Goal: Task Accomplishment & Management: Manage account settings

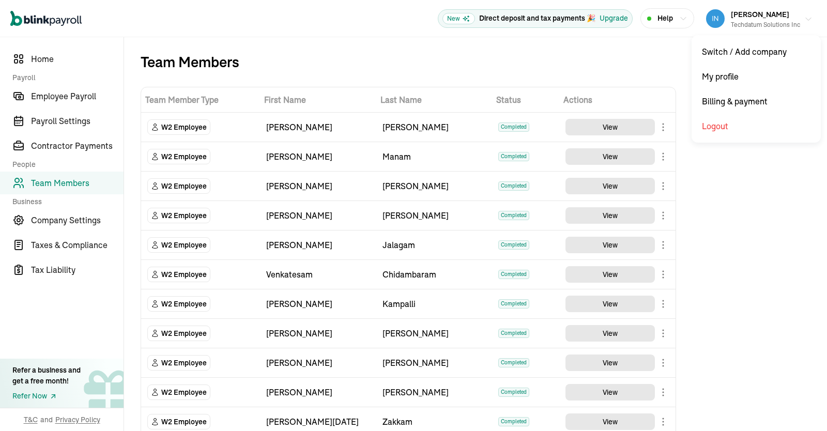
click at [793, 30] on button "Prasad Rao Techdatum Solutions Inc" at bounding box center [759, 19] width 115 height 26
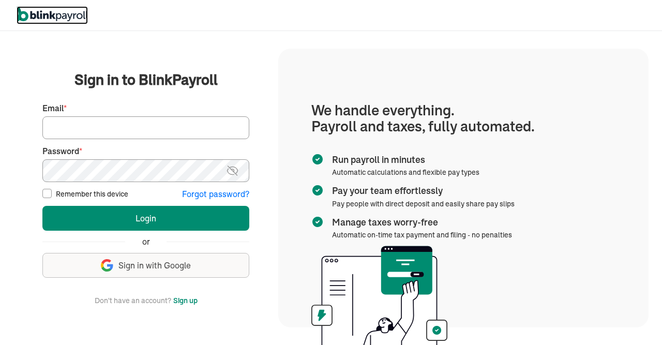
click at [58, 14] on img at bounding box center [52, 14] width 71 height 16
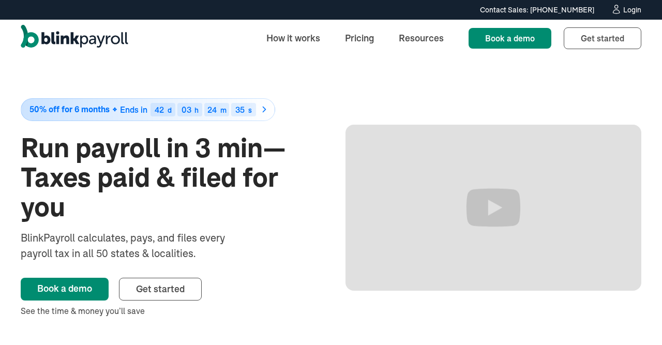
click at [641, 9] on div "Contact Sales: (315) 915-5645 Contact Sales: (315) 915-5645 Login" at bounding box center [331, 9] width 662 height 11
click at [627, 12] on div "Login" at bounding box center [632, 9] width 18 height 7
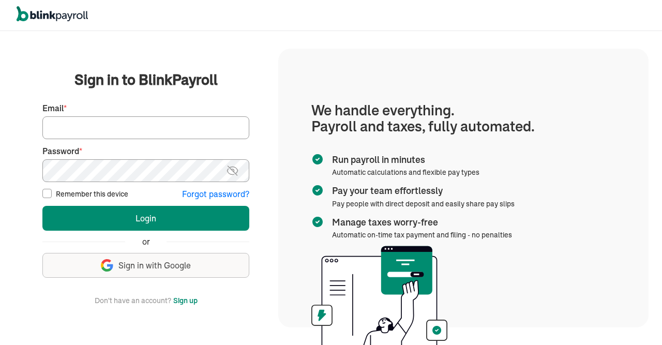
click at [145, 127] on input "Email *" at bounding box center [145, 127] width 207 height 23
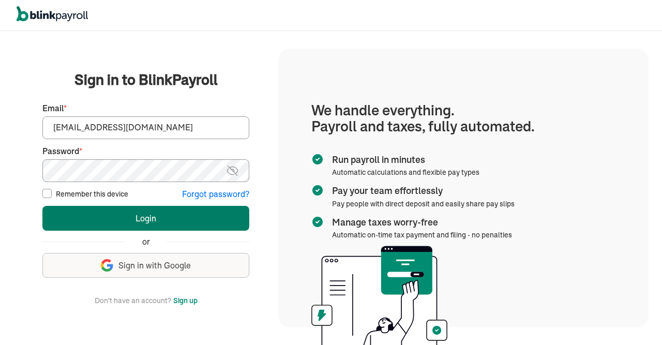
type input "jayar@sygnititechnologies.com"
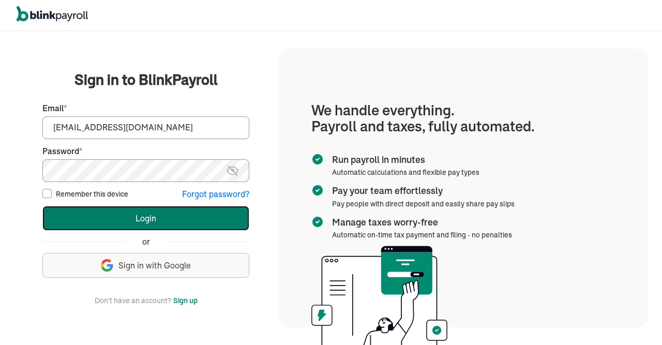
click at [140, 209] on button "Login" at bounding box center [145, 218] width 207 height 25
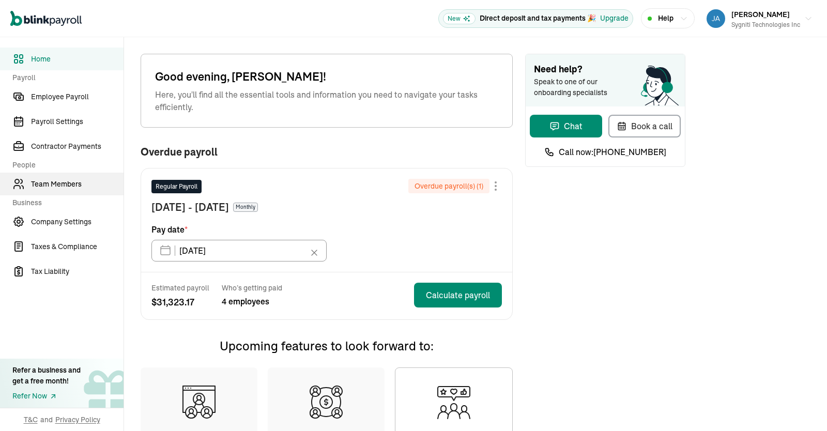
click at [65, 185] on span "Team Members" at bounding box center [77, 184] width 93 height 11
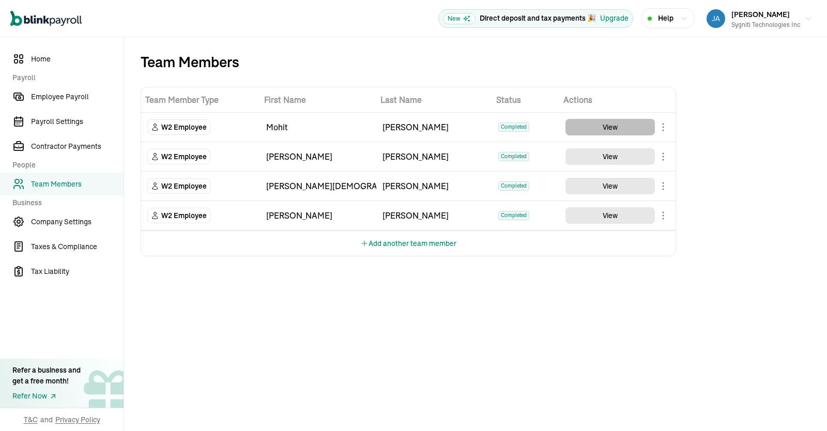
click at [604, 128] on button "View" at bounding box center [610, 127] width 89 height 17
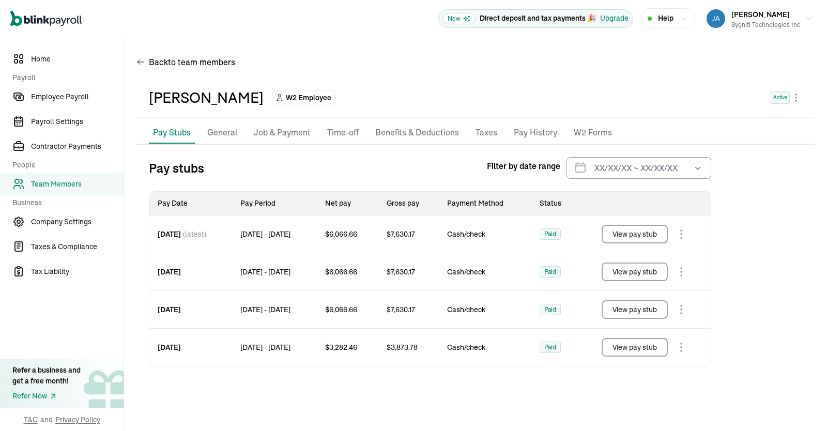
click at [289, 129] on p "Job & Payment" at bounding box center [282, 132] width 57 height 13
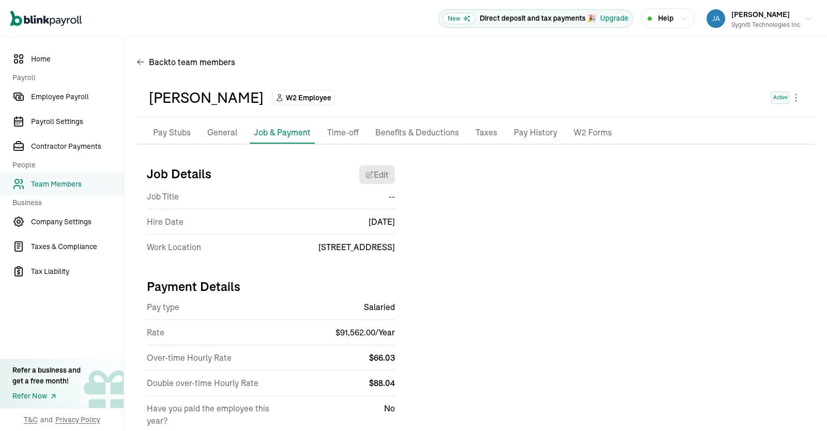
scroll to position [34, 0]
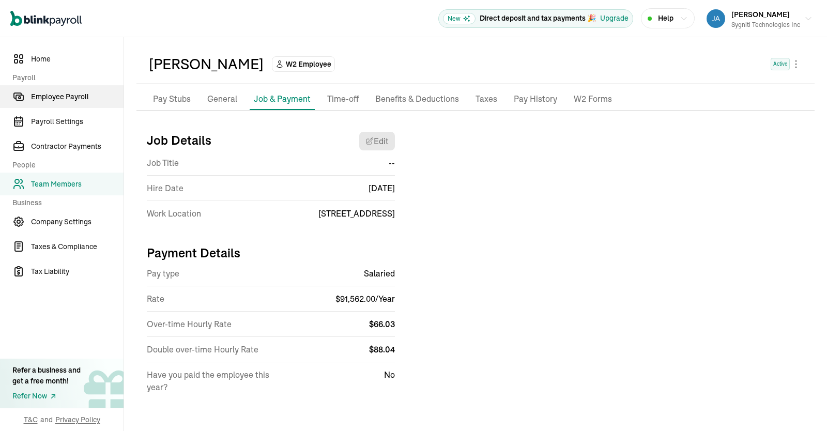
click at [57, 95] on span "Employee Payroll" at bounding box center [77, 97] width 93 height 11
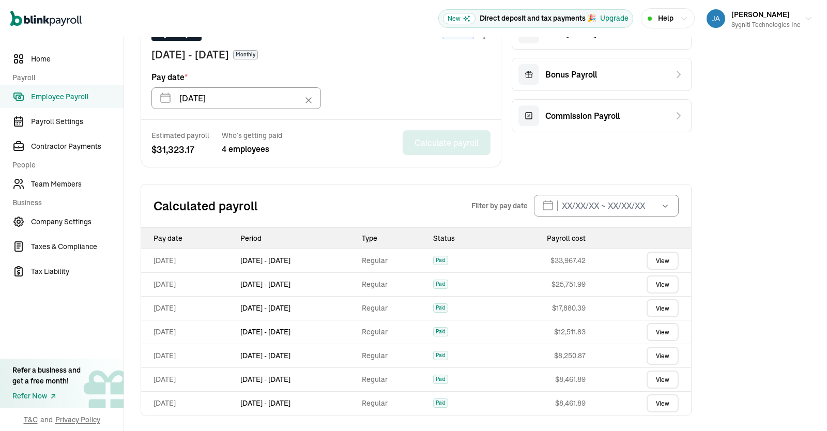
scroll to position [75, 0]
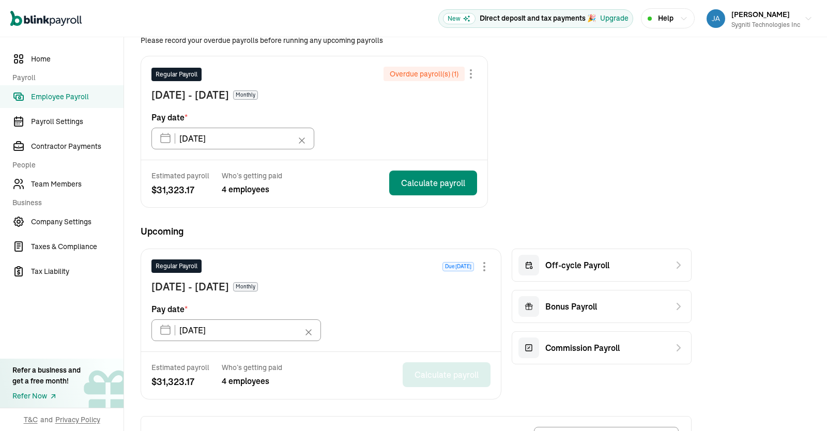
click at [48, 96] on span "Employee Payroll" at bounding box center [77, 97] width 93 height 11
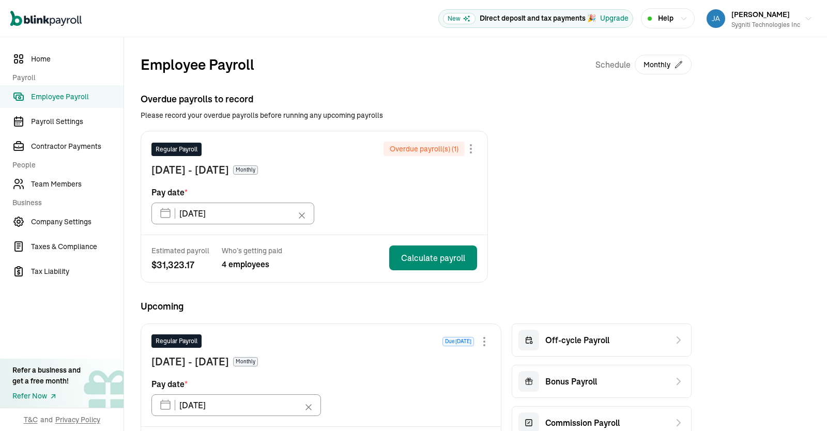
click at [560, 320] on div "Upcoming Regular Payroll Due in 10 days Aug 1 - Aug 31, 2025 Monthly Pay date *…" at bounding box center [416, 386] width 551 height 175
click at [76, 185] on span "Team Members" at bounding box center [77, 184] width 93 height 11
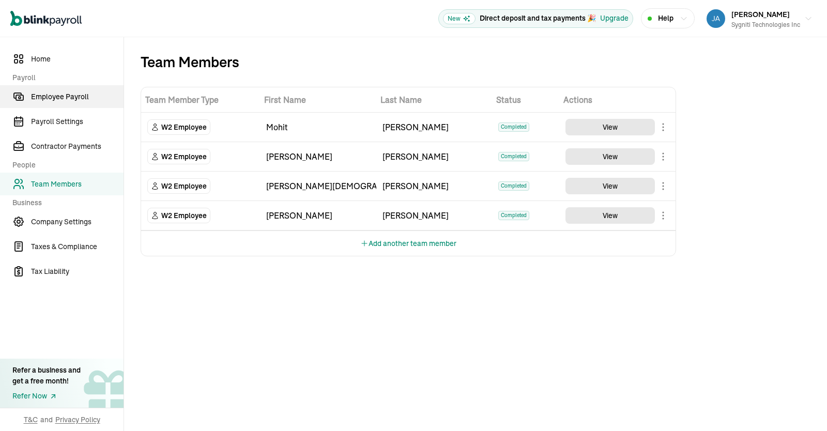
click at [46, 91] on link "Employee Payroll" at bounding box center [62, 96] width 124 height 23
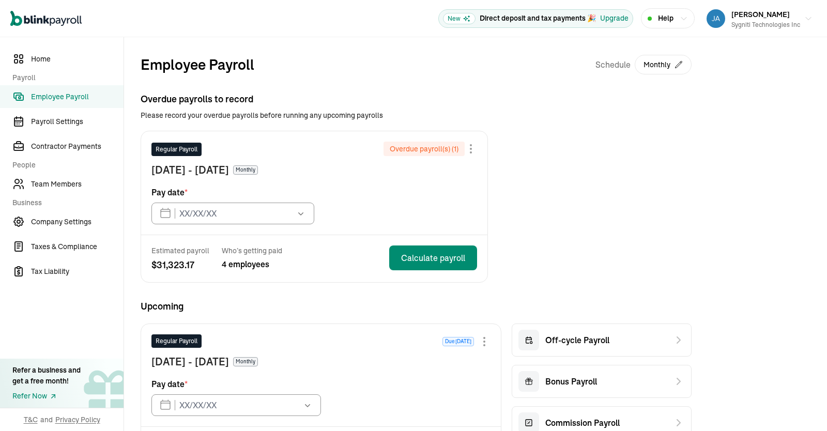
type input "07/31/2025"
type input "[DATE]"
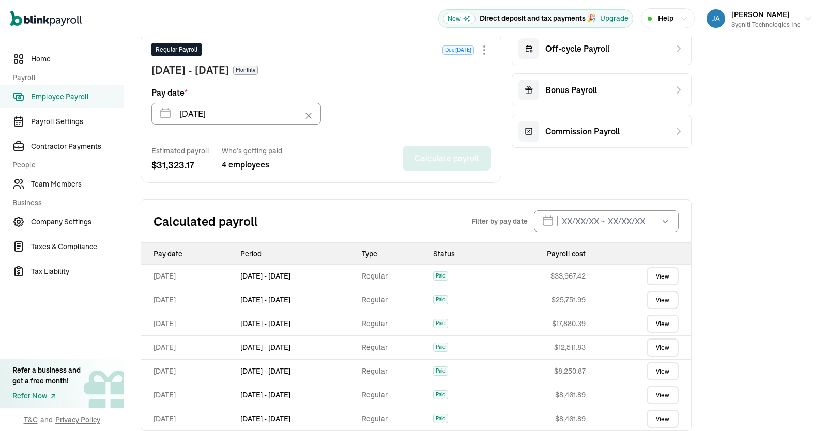
scroll to position [307, 0]
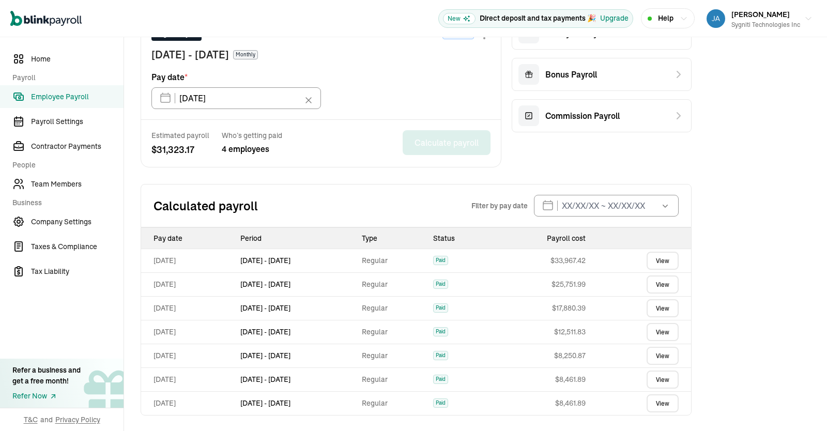
click at [653, 402] on link "View" at bounding box center [663, 404] width 32 height 18
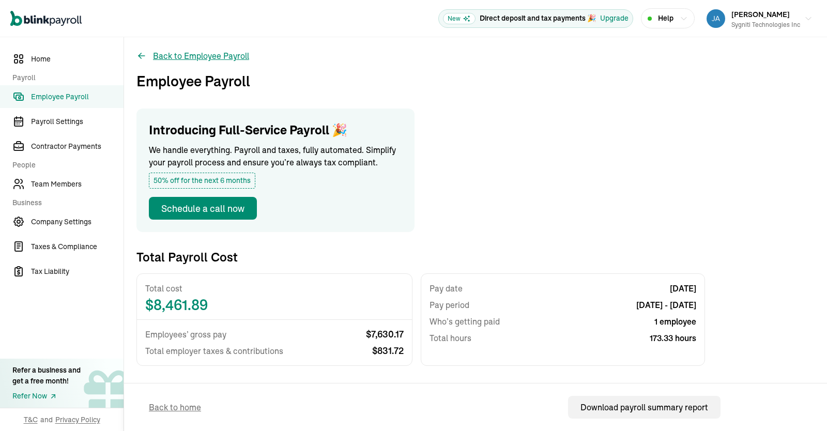
click at [190, 52] on button "Back to Employee Payroll" at bounding box center [193, 56] width 113 height 12
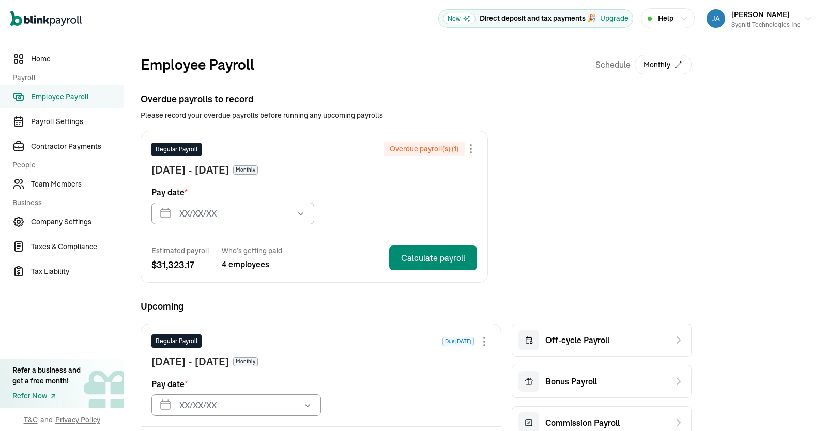
type input "07/31/2025"
type input "[DATE]"
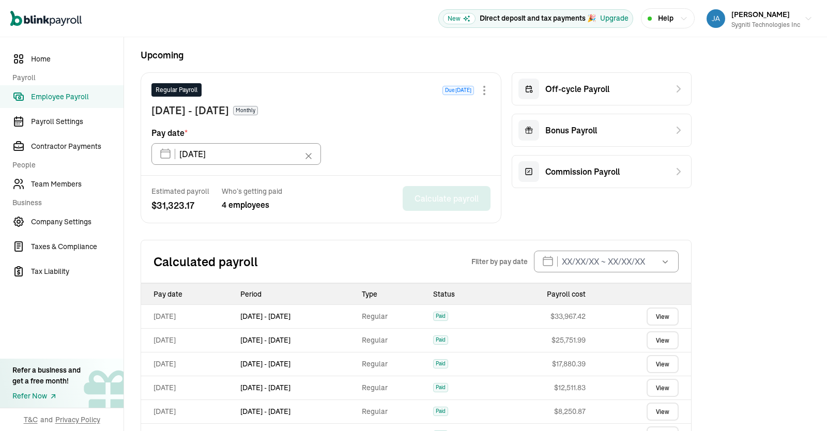
scroll to position [307, 0]
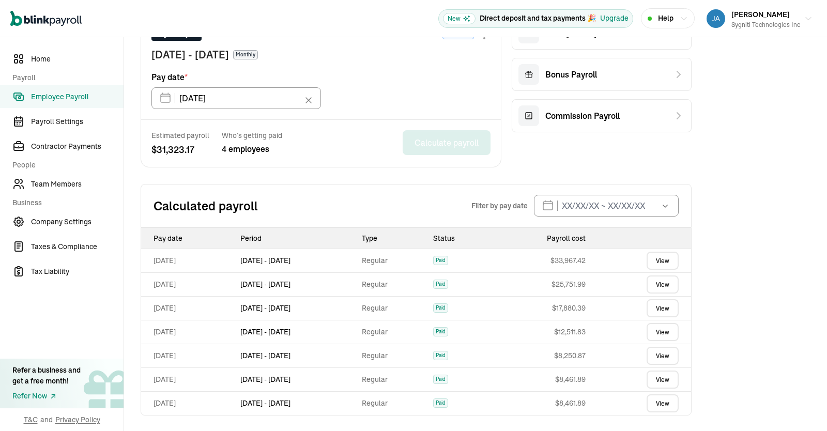
click at [653, 409] on link "View" at bounding box center [663, 404] width 32 height 18
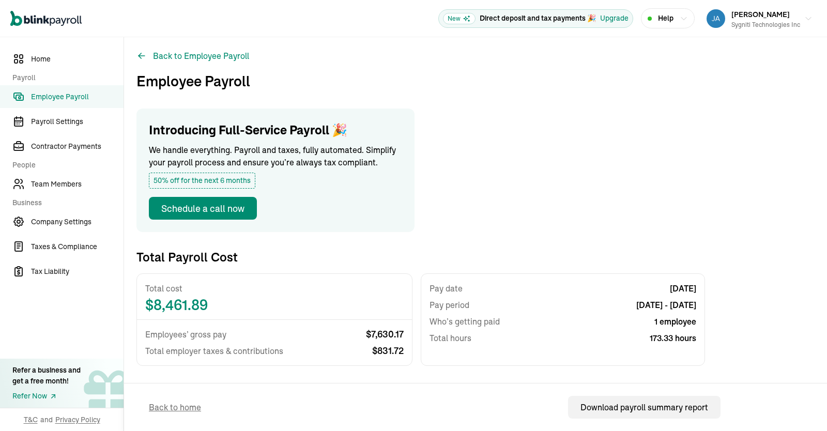
scroll to position [153, 0]
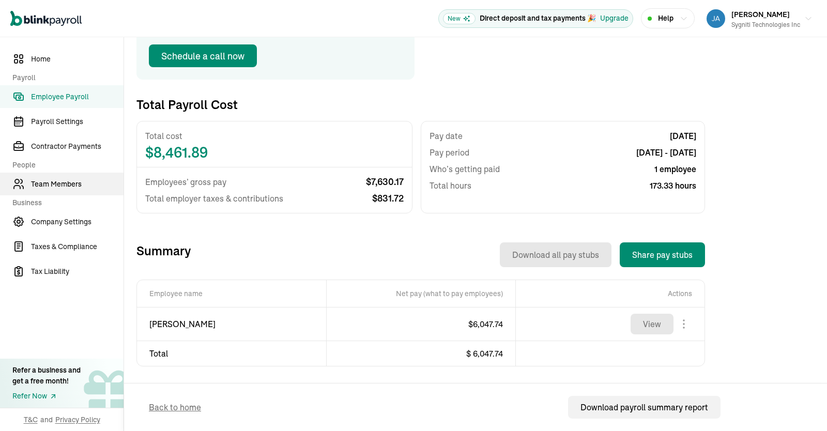
click at [67, 185] on span "Team Members" at bounding box center [77, 184] width 93 height 11
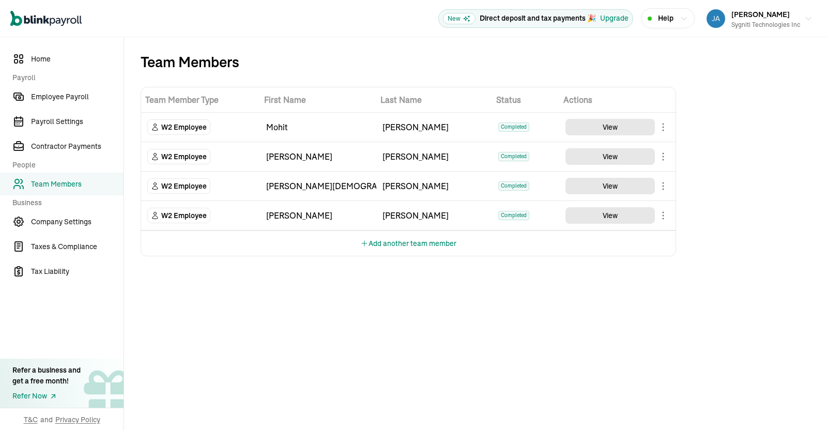
click at [576, 354] on div "Team Members Team Member Type First Name Last Name Status Actions W2 Employee M…" at bounding box center [475, 234] width 703 height 394
click at [358, 326] on div "Team Members Team Member Type First Name Last Name Status Actions W2 Employee M…" at bounding box center [475, 234] width 703 height 394
click at [69, 92] on span "Employee Payroll" at bounding box center [77, 97] width 93 height 11
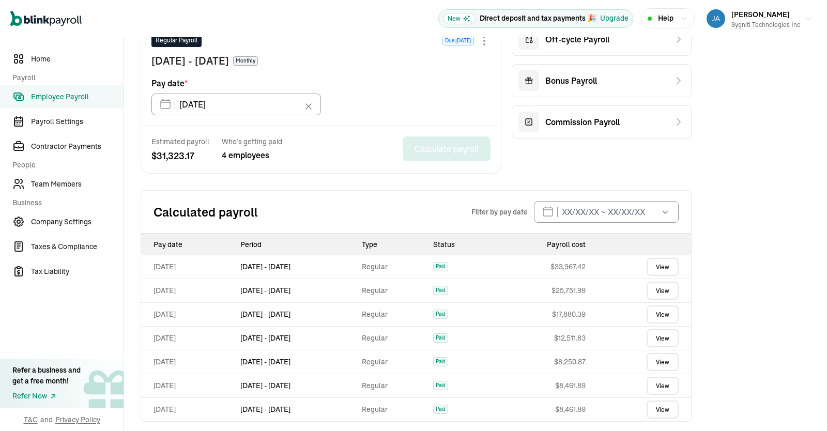
scroll to position [307, 0]
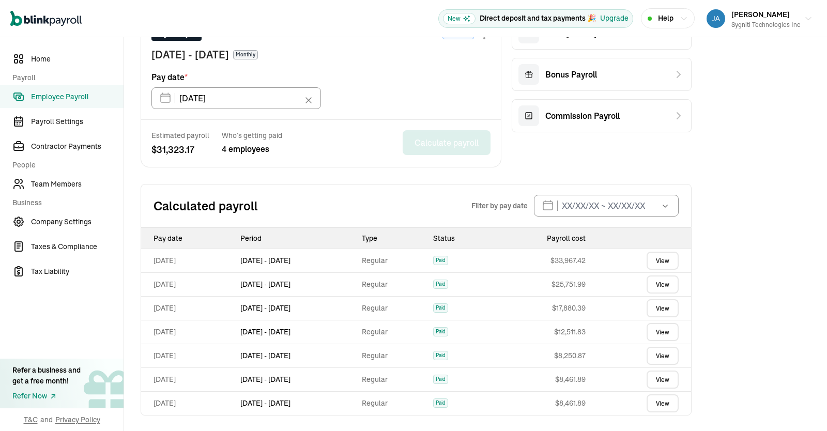
click at [676, 24] on div "Help" at bounding box center [668, 18] width 40 height 11
click at [802, 22] on button "Jayaprakash Rangana Sygniti Technologies Inc" at bounding box center [760, 19] width 114 height 26
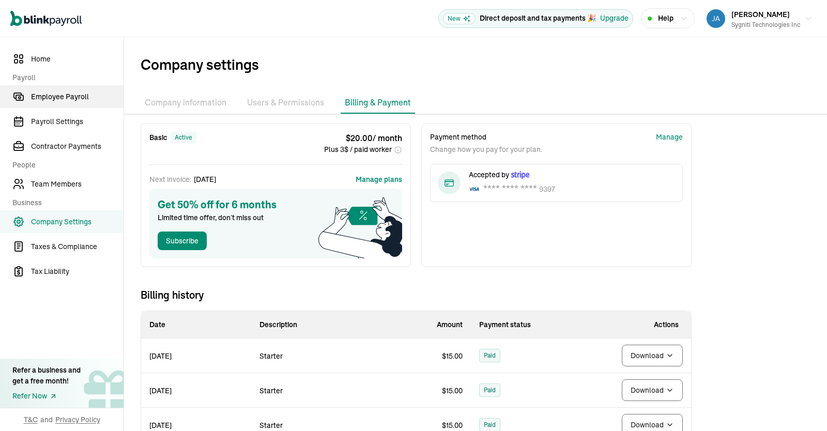
click at [43, 97] on span "Employee Payroll" at bounding box center [77, 97] width 93 height 11
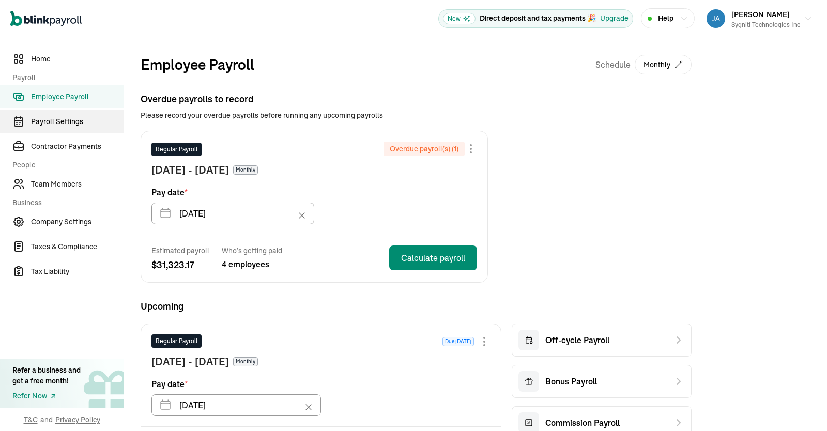
click at [62, 121] on span "Payroll Settings" at bounding box center [77, 121] width 93 height 11
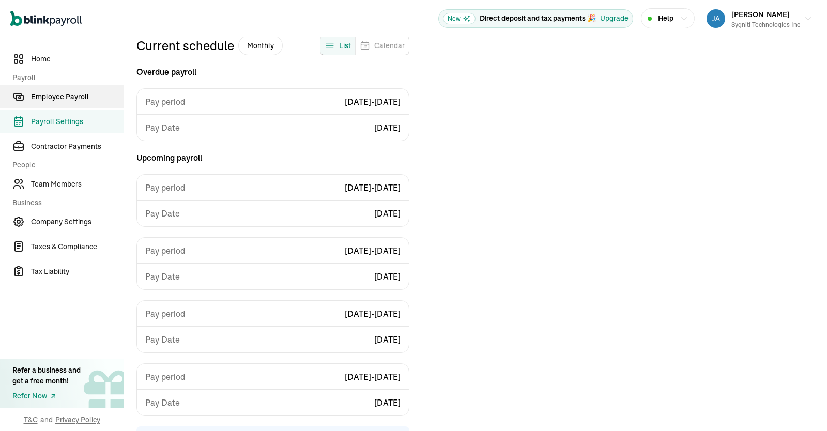
scroll to position [93, 0]
click at [69, 87] on link "Employee Payroll" at bounding box center [62, 96] width 124 height 23
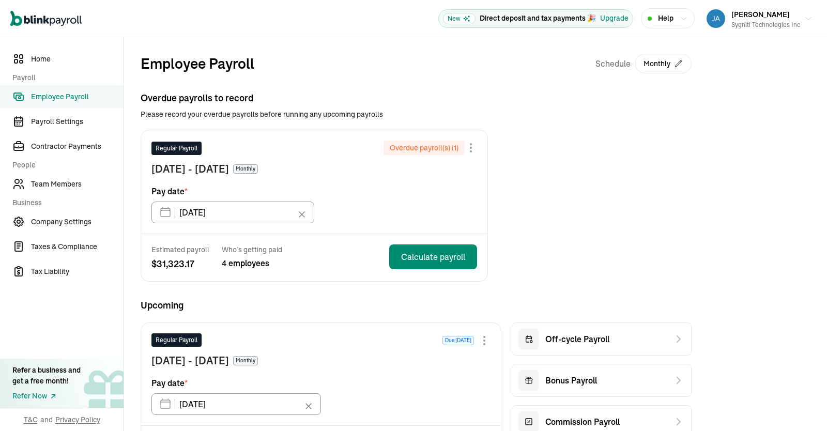
scroll to position [2, 0]
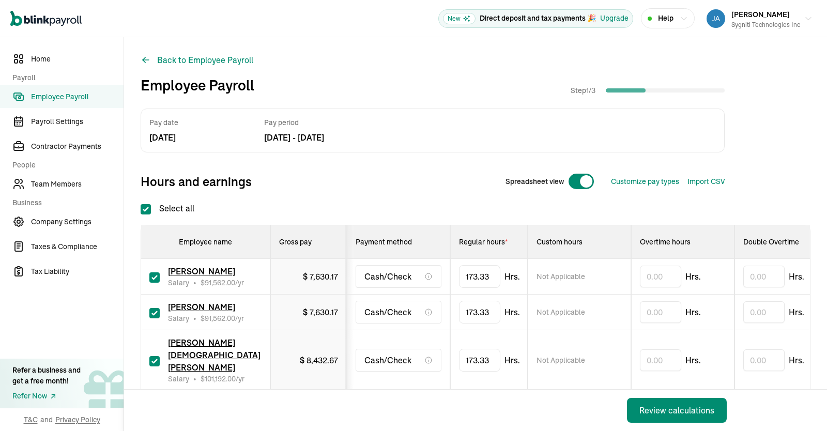
scroll to position [57, 0]
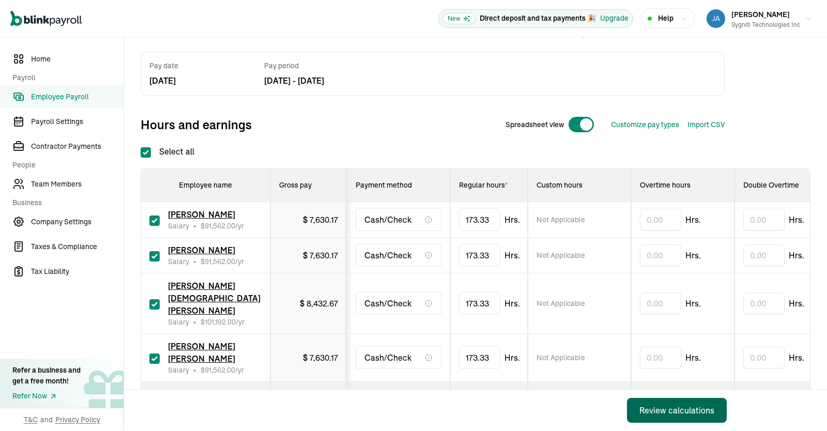
click at [665, 415] on div "Review calculations" at bounding box center [677, 410] width 75 height 12
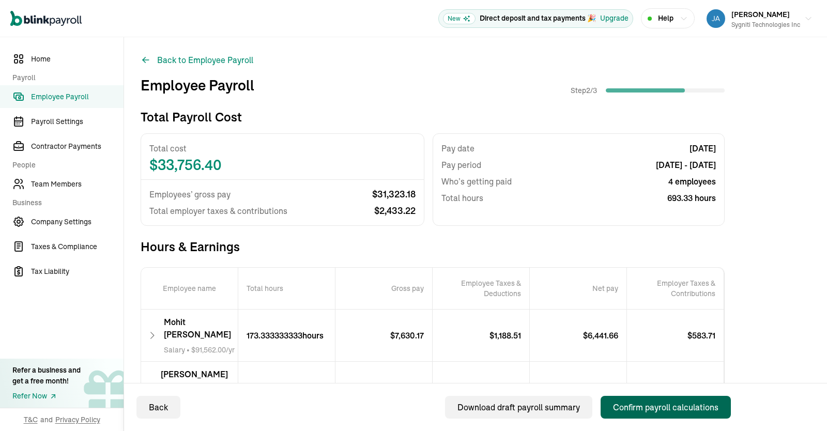
click at [668, 404] on div "Confirm payroll calculations" at bounding box center [666, 407] width 106 height 12
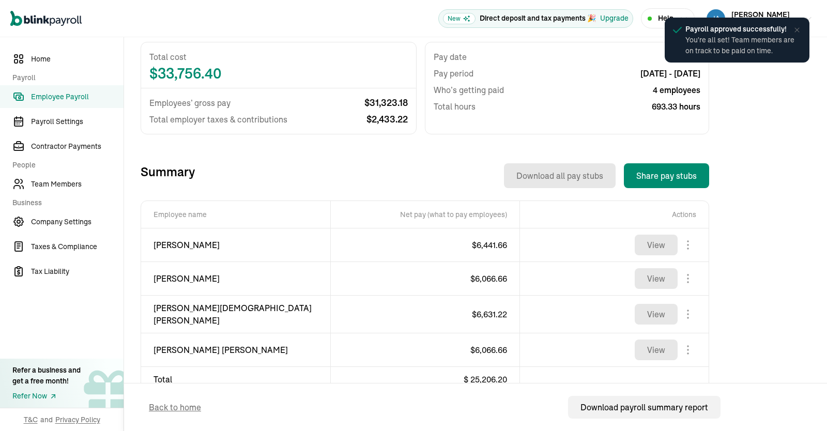
scroll to position [261, 0]
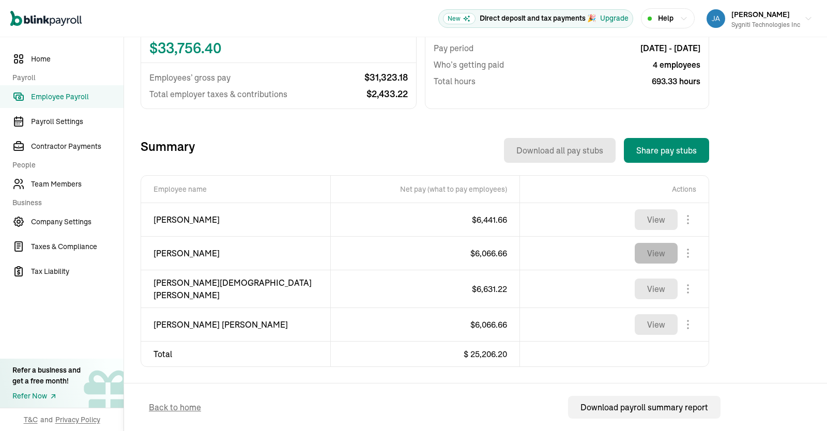
click at [666, 249] on button "View" at bounding box center [656, 253] width 43 height 21
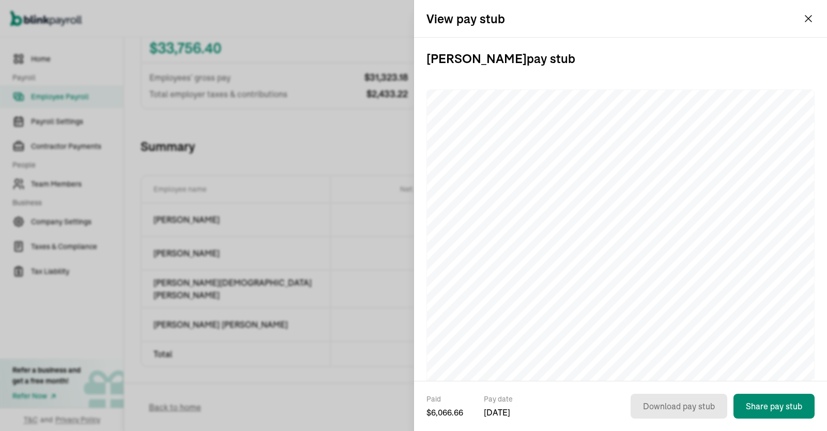
click at [658, 388] on div "Paid $ 6,066.66 Pay date Jul 31, 2025 Download pay stub Share pay stub" at bounding box center [620, 406] width 413 height 50
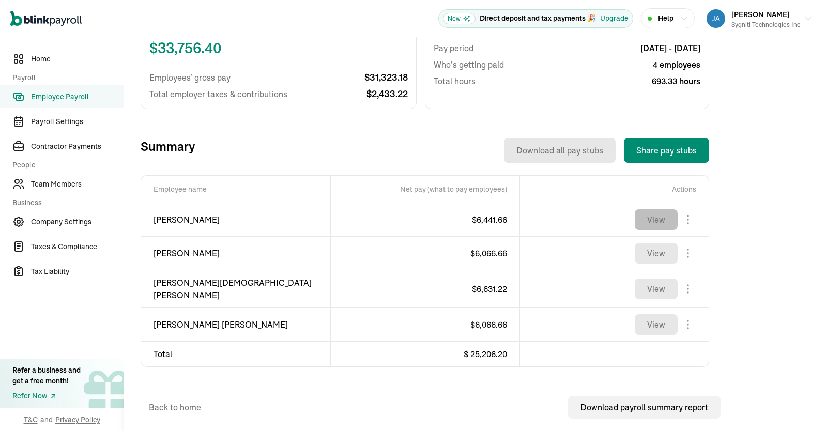
click at [669, 216] on button "View" at bounding box center [656, 219] width 43 height 21
click at [690, 287] on body "Open main menu New Direct deposit and tax payments 🎉 Upgrade Help Jayaprakash R…" at bounding box center [413, 215] width 827 height 431
click at [664, 286] on button "View" at bounding box center [656, 289] width 43 height 21
click at [686, 320] on body "Open main menu New Direct deposit and tax payments 🎉 Upgrade Help Jayaprakash R…" at bounding box center [413, 215] width 827 height 431
click at [654, 315] on button "View" at bounding box center [656, 324] width 43 height 21
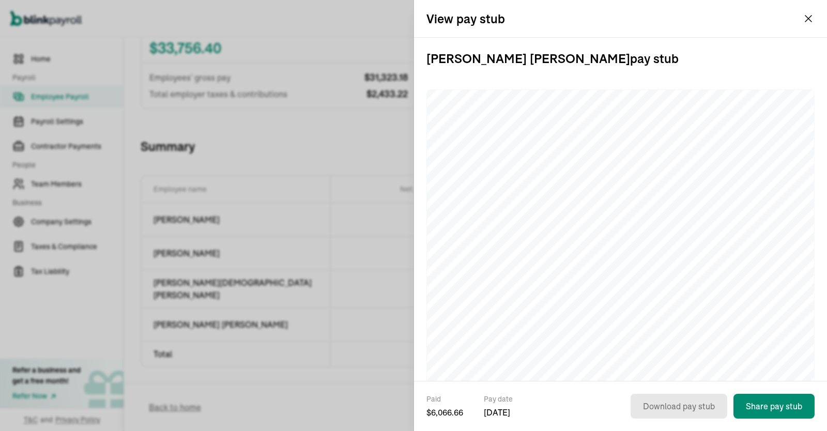
drag, startPoint x: 813, startPoint y: 11, endPoint x: 803, endPoint y: 26, distance: 17.5
click at [803, 26] on div "View pay stub" at bounding box center [620, 18] width 413 height 37
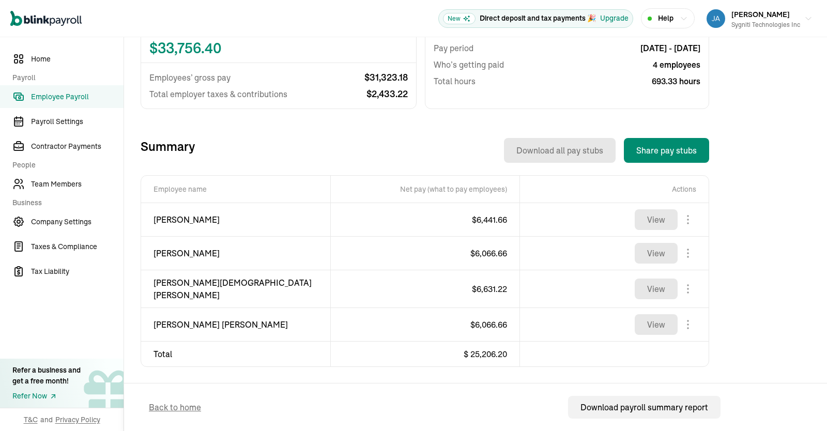
click at [758, 199] on div "Introducing Full-Service Payroll 🎉 We handle everything. Payroll and taxes, ful…" at bounding box center [476, 136] width 670 height 569
click at [55, 93] on span "Employee Payroll" at bounding box center [77, 97] width 93 height 11
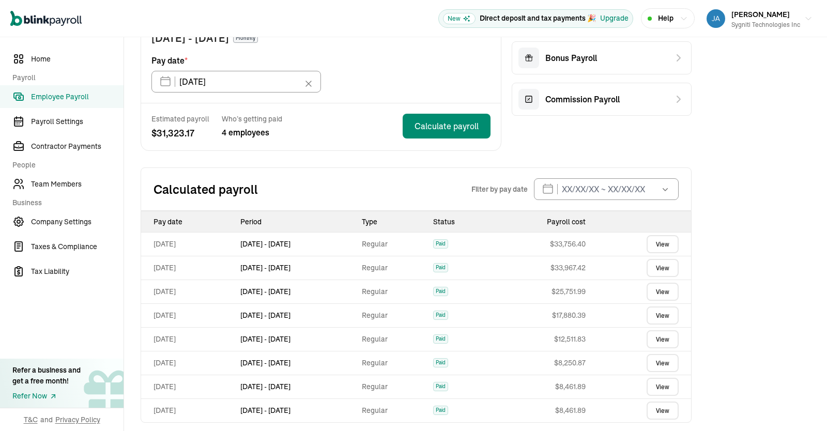
scroll to position [124, 0]
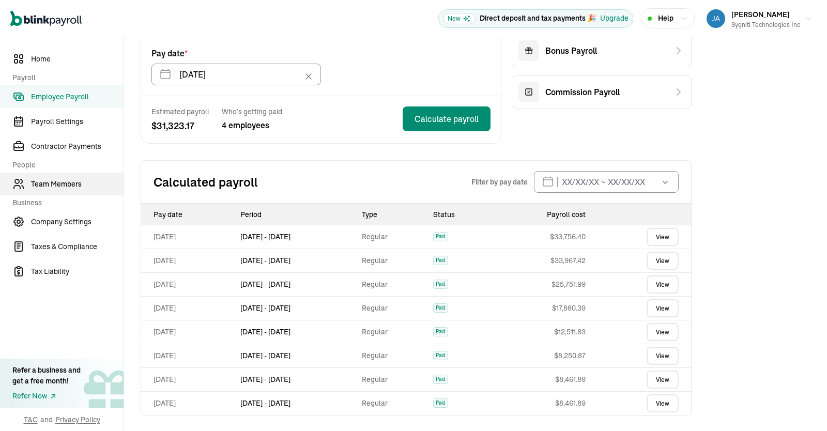
click at [61, 188] on span "Team Members" at bounding box center [77, 184] width 93 height 11
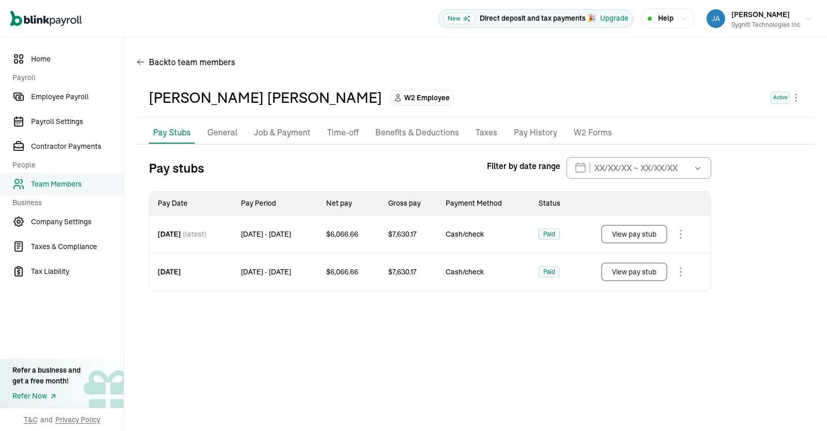
click at [654, 275] on button "View pay stub" at bounding box center [634, 272] width 66 height 19
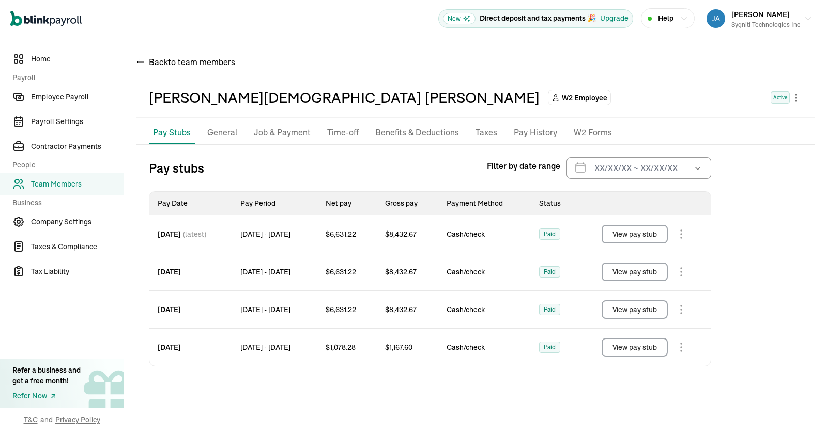
click at [640, 273] on button "View pay stub" at bounding box center [635, 272] width 66 height 19
click at [665, 308] on button "View pay stub" at bounding box center [635, 309] width 66 height 19
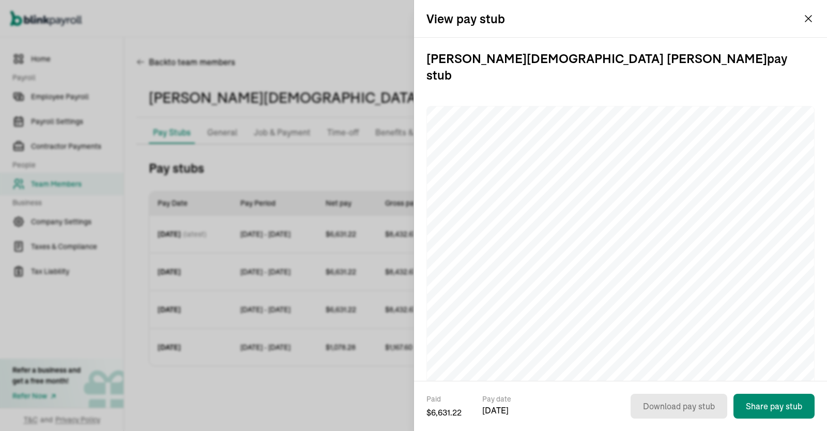
drag, startPoint x: 807, startPoint y: 25, endPoint x: 808, endPoint y: 18, distance: 7.9
click at [808, 18] on div "View pay stub" at bounding box center [620, 18] width 413 height 37
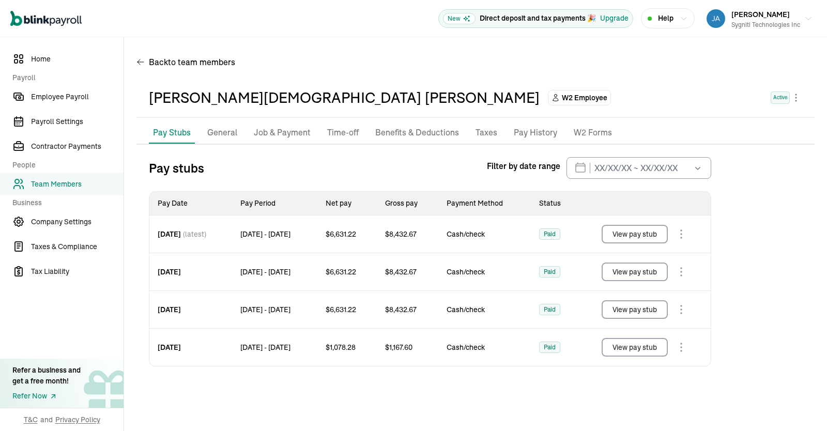
click at [655, 345] on button "View pay stub" at bounding box center [635, 347] width 66 height 19
click at [779, 244] on div "Pay stubs Filter by date range Aug 2025 Mon Tue Wed Thu Fri Sat Sun 28 29 30 31…" at bounding box center [476, 261] width 679 height 209
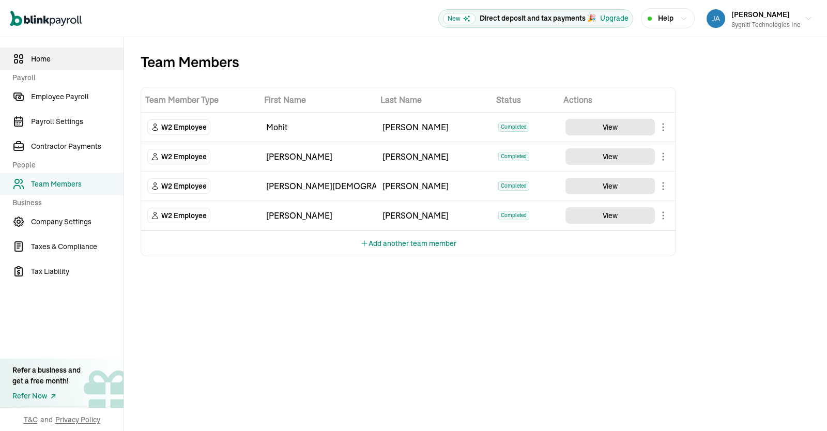
click at [42, 62] on span "Home" at bounding box center [77, 59] width 93 height 11
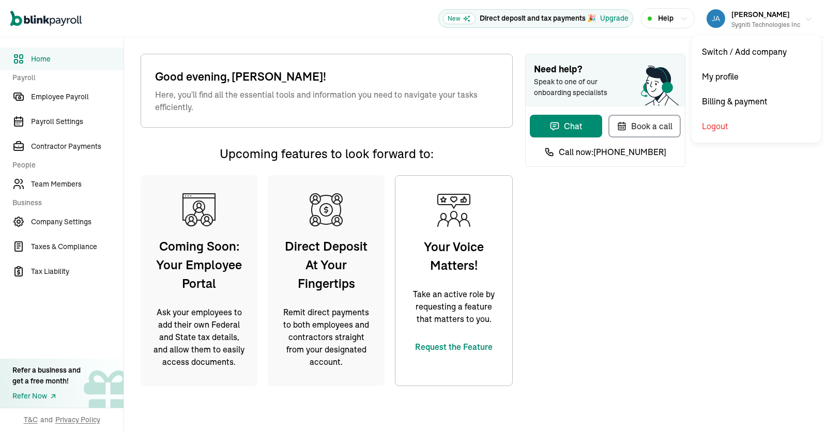
click at [794, 25] on div "Sygniti Technologies Inc" at bounding box center [766, 24] width 69 height 9
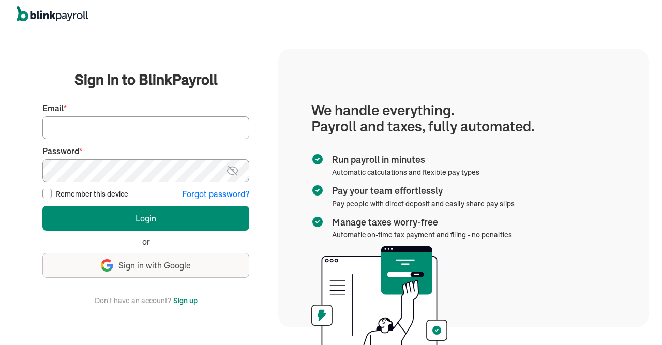
click at [265, 92] on main "Sign in to BlinkPayroll Sign in 30-day free trial Sign up now, get 20% off for …" at bounding box center [146, 187] width 240 height 237
drag, startPoint x: 661, startPoint y: 159, endPoint x: 661, endPoint y: 200, distance: 40.9
click at [661, 200] on div "We handle it all. Payroll and taxes, fully automated. Back Forgot your password…" at bounding box center [331, 188] width 662 height 314
click at [46, 21] on img at bounding box center [52, 14] width 71 height 16
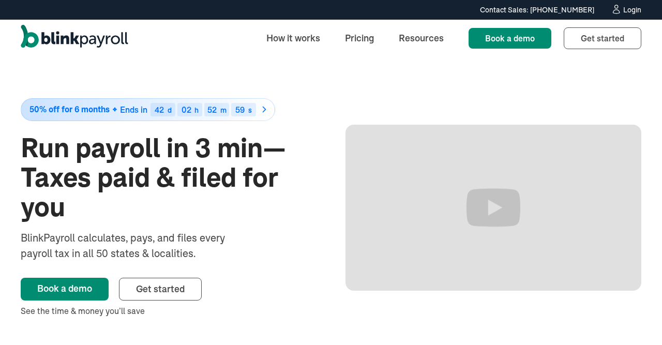
click at [630, 13] on div "Login" at bounding box center [632, 9] width 18 height 7
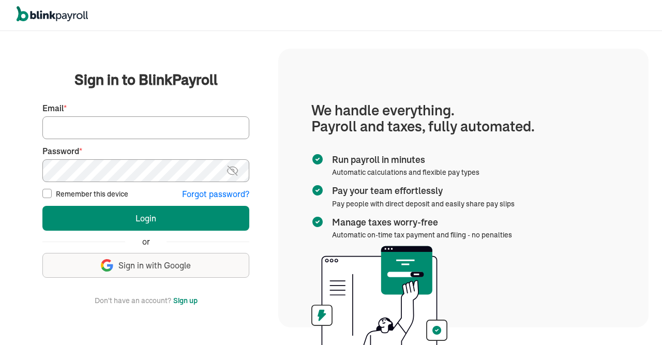
click at [116, 121] on input "Email *" at bounding box center [145, 127] width 207 height 23
click at [131, 127] on input "Email *" at bounding box center [145, 127] width 207 height 23
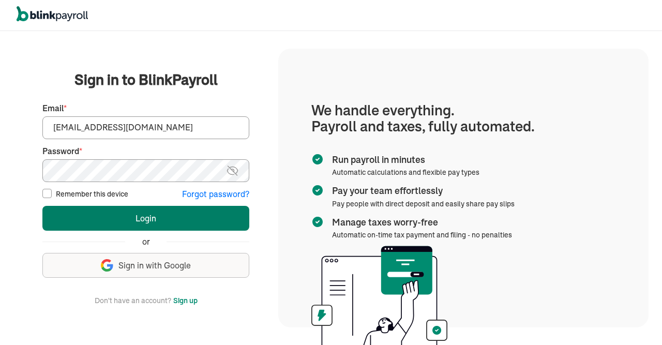
type input "info@techdatumsolutions.com"
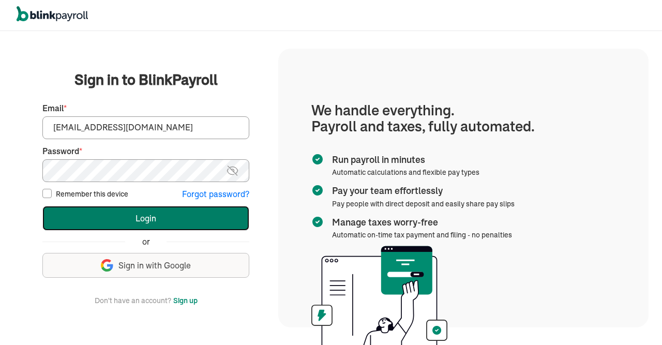
click at [122, 215] on button "Login" at bounding box center [145, 218] width 207 height 25
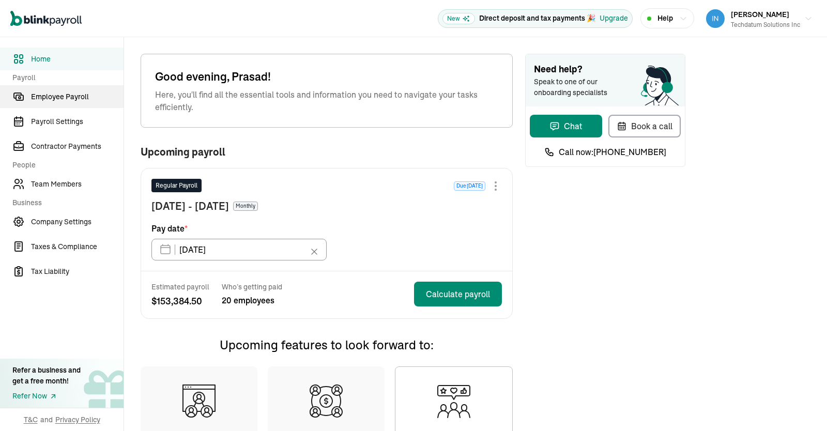
click at [56, 95] on span "Employee Payroll" at bounding box center [77, 97] width 93 height 11
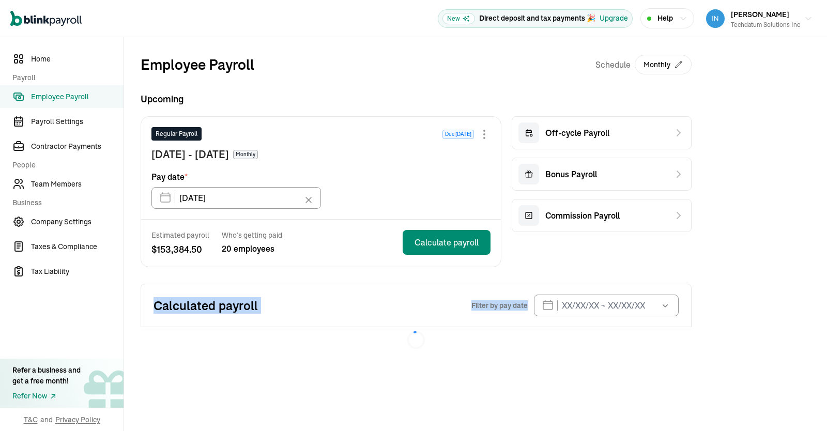
drag, startPoint x: 827, startPoint y: 176, endPoint x: 827, endPoint y: 296, distance: 120.5
click at [827, 296] on div "Employee Payroll Schedule Monthly Upcoming Regular Payroll Due [DATE] [DATE] - …" at bounding box center [475, 203] width 703 height 333
click at [793, 248] on div "Employee Payroll Schedule Monthly Upcoming Regular Payroll Due [DATE] [DATE] - …" at bounding box center [475, 203] width 703 height 333
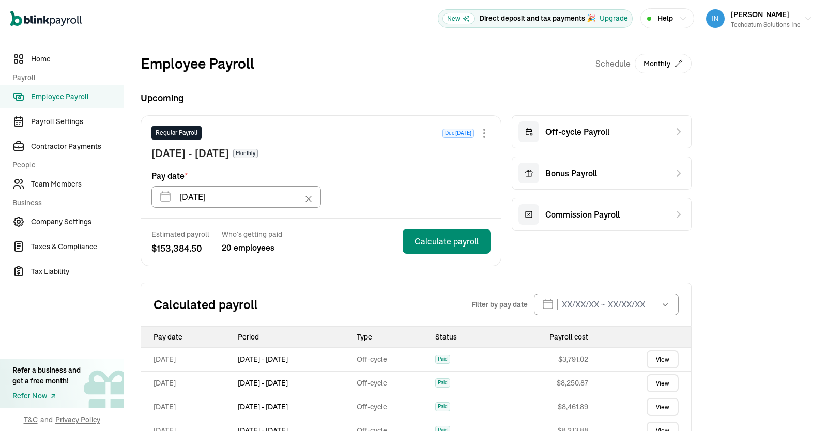
scroll to position [4, 0]
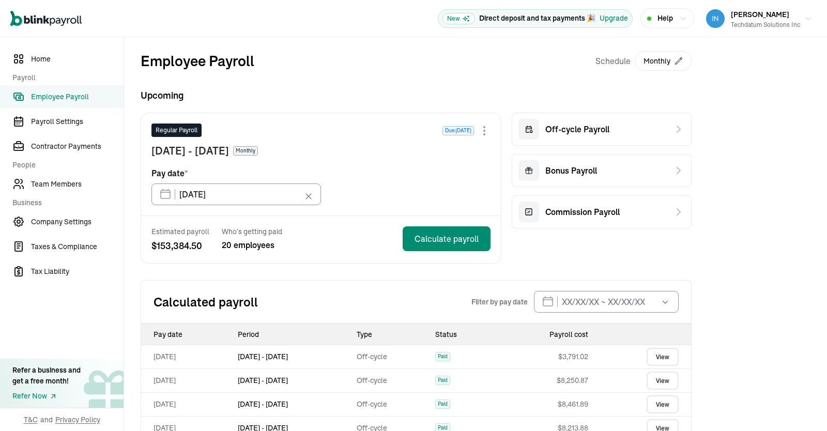
click at [66, 95] on span "Employee Payroll" at bounding box center [77, 97] width 93 height 11
click at [485, 128] on div at bounding box center [484, 131] width 12 height 12
click at [65, 186] on span "Team Members" at bounding box center [77, 184] width 93 height 11
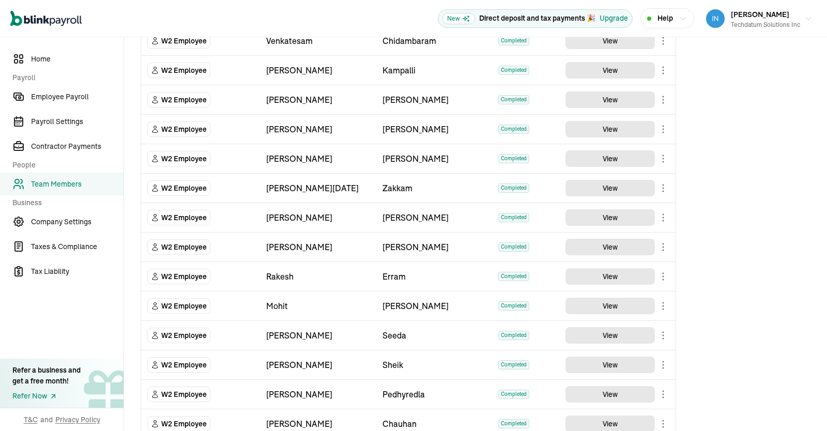
scroll to position [233, 0]
click at [625, 192] on button "View" at bounding box center [610, 189] width 89 height 17
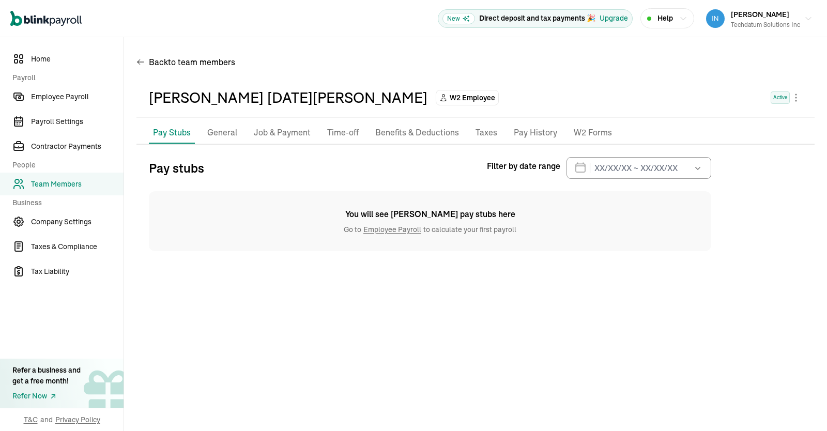
click at [275, 133] on p "Job & Payment" at bounding box center [282, 132] width 57 height 13
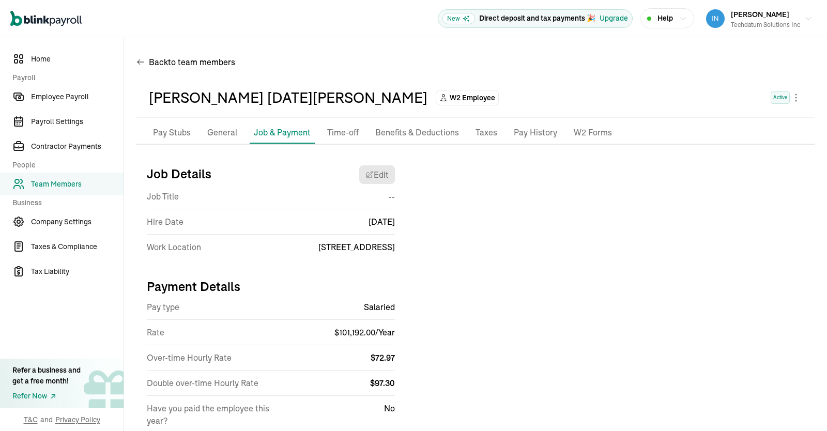
click at [185, 132] on p "Pay Stubs" at bounding box center [172, 132] width 38 height 13
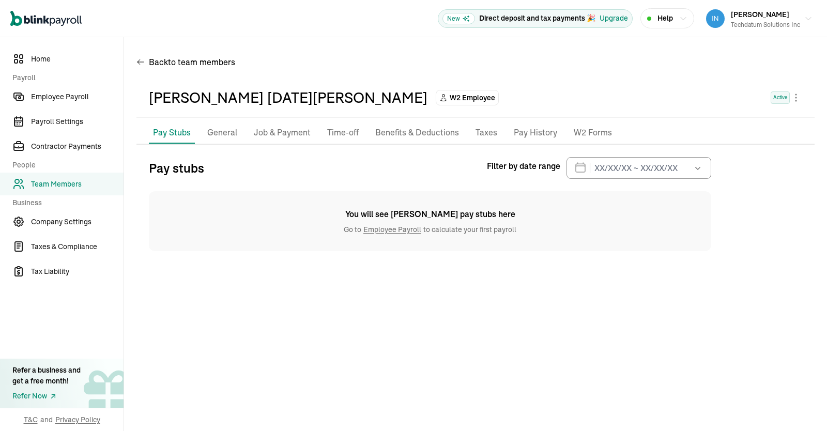
click at [225, 139] on p "General" at bounding box center [222, 132] width 30 height 13
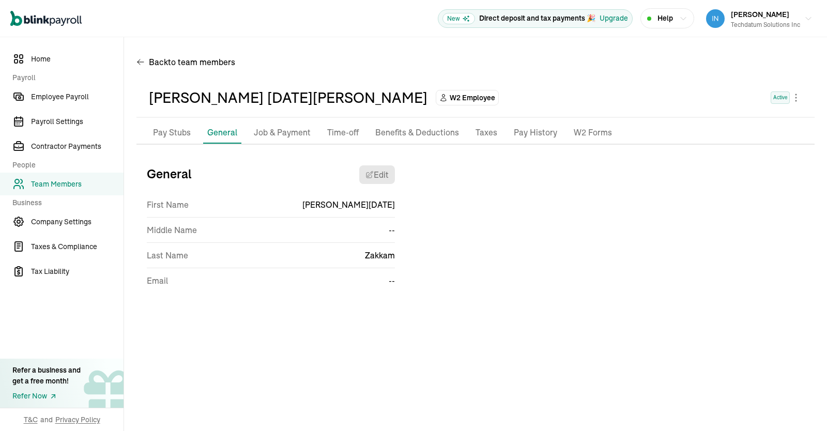
click at [276, 133] on p "Job & Payment" at bounding box center [282, 132] width 57 height 13
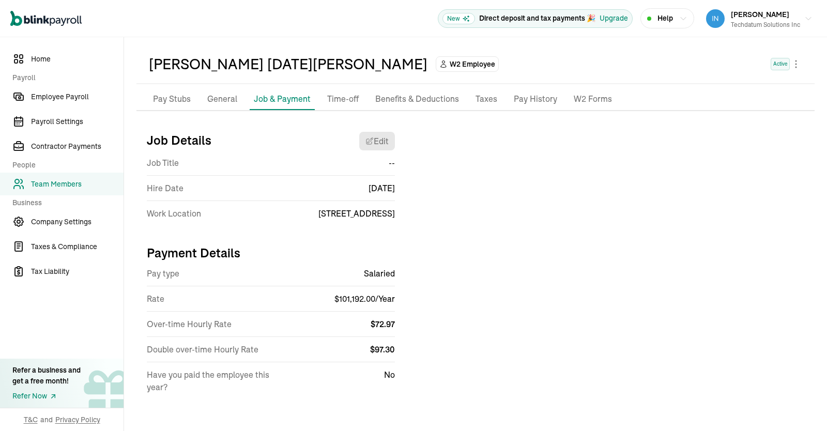
scroll to position [34, 0]
click at [535, 103] on p "Pay History" at bounding box center [535, 99] width 43 height 13
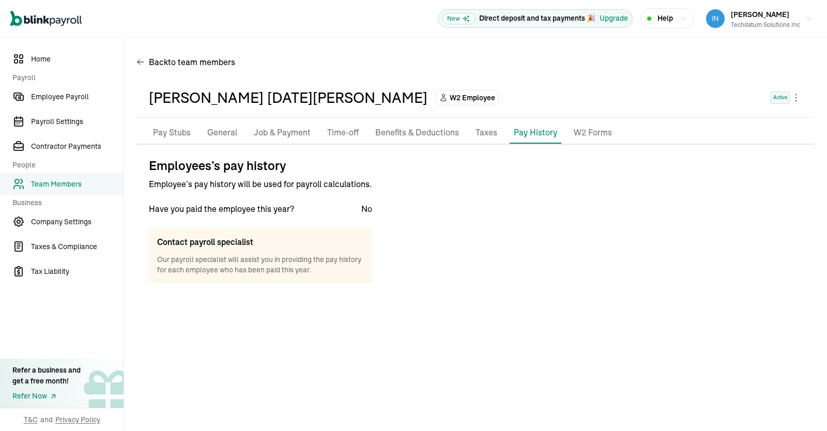
click at [483, 137] on p "Taxes" at bounding box center [487, 132] width 22 height 13
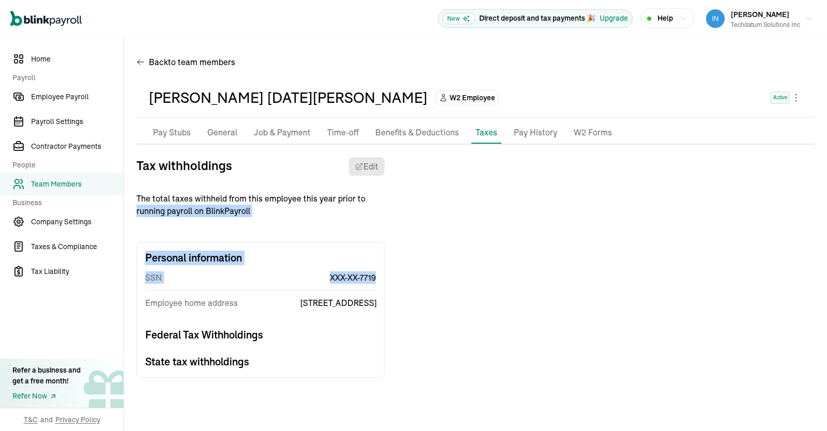
drag, startPoint x: 827, startPoint y: 195, endPoint x: 827, endPoint y: 273, distance: 77.1
click at [827, 273] on div "Back to team members [PERSON_NAME] [DATE][PERSON_NAME] W2 Employee Active Pay S…" at bounding box center [475, 219] width 703 height 364
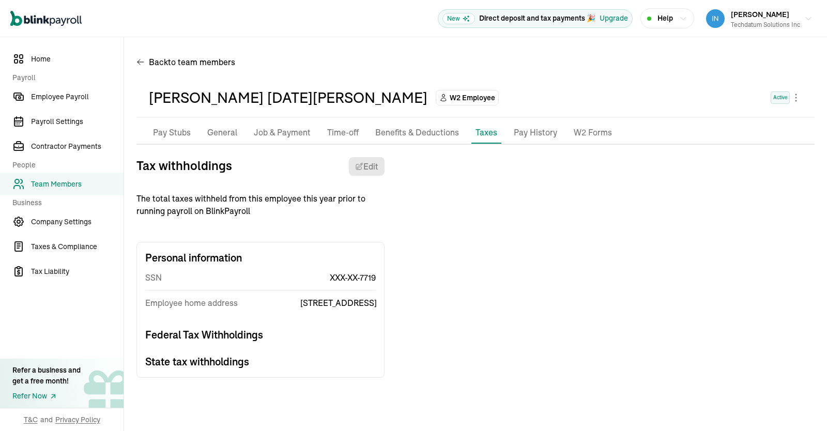
click at [788, 254] on div "Tax withholdings Edit The total taxes withheld from this employee this year pri…" at bounding box center [476, 267] width 679 height 221
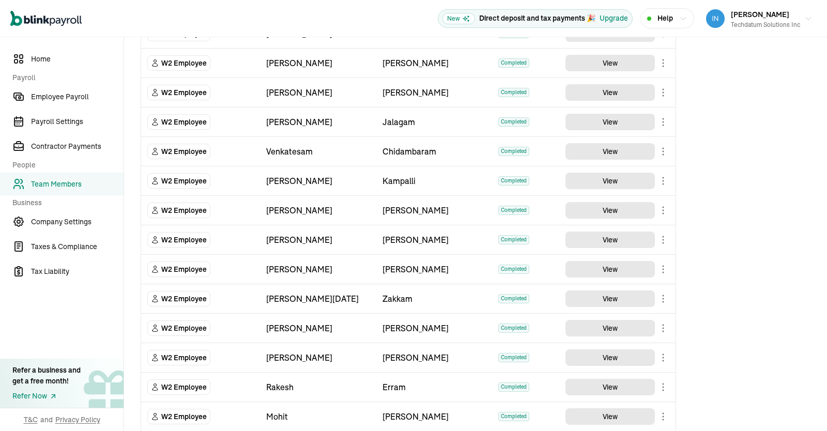
scroll to position [125, 0]
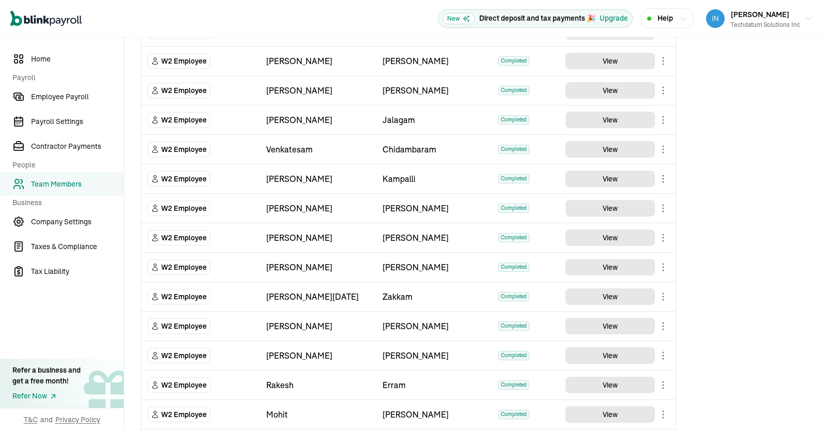
click at [609, 299] on main "Team Members Team Member Type First Name Last Name Status Actions W2 Employee […" at bounding box center [475, 265] width 703 height 707
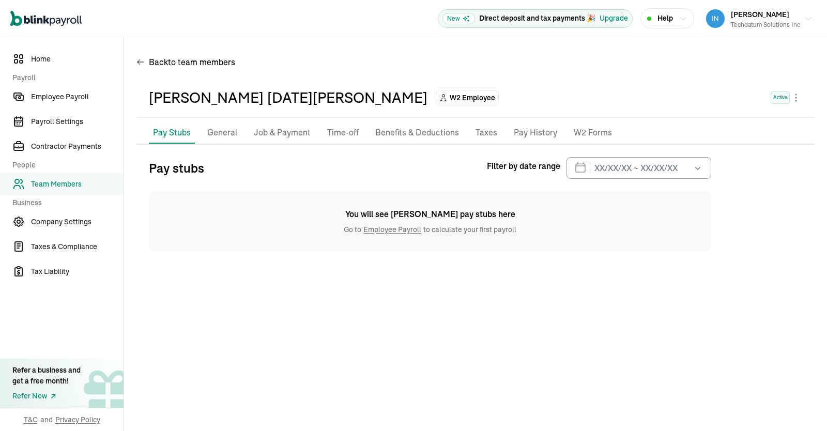
click at [263, 139] on p "Job & Payment" at bounding box center [282, 132] width 57 height 13
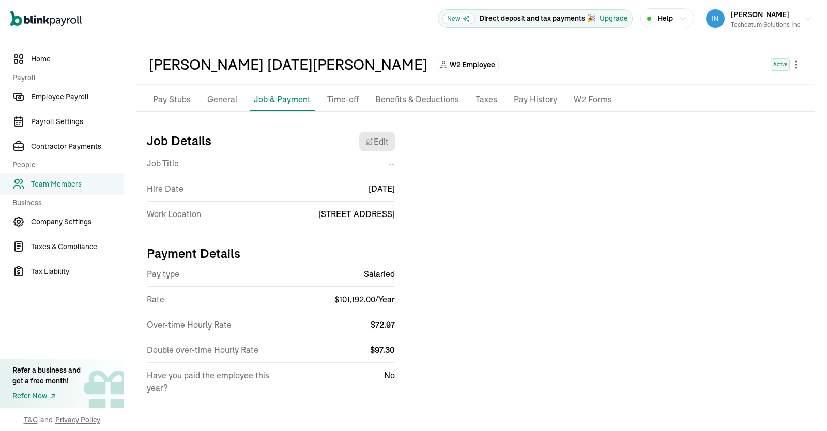
scroll to position [34, 0]
